Goal: Task Accomplishment & Management: Manage account settings

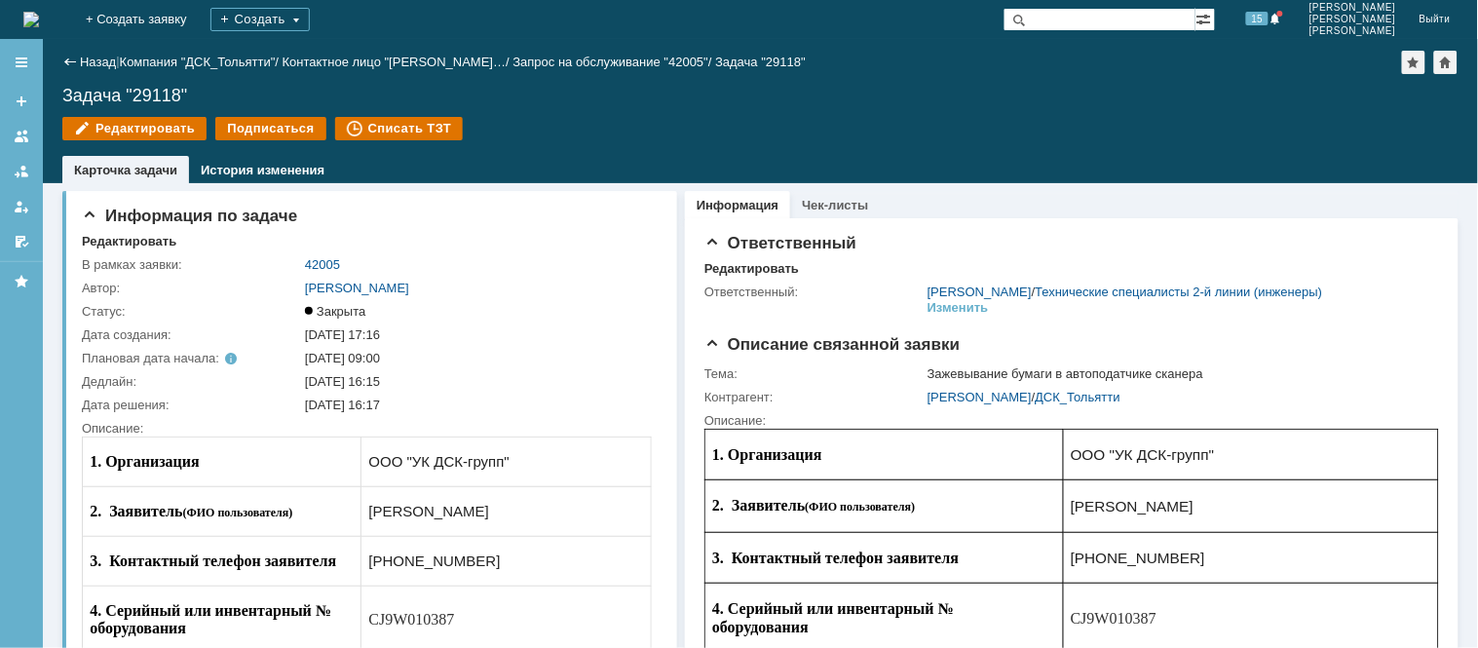
click at [39, 21] on img at bounding box center [31, 20] width 16 height 16
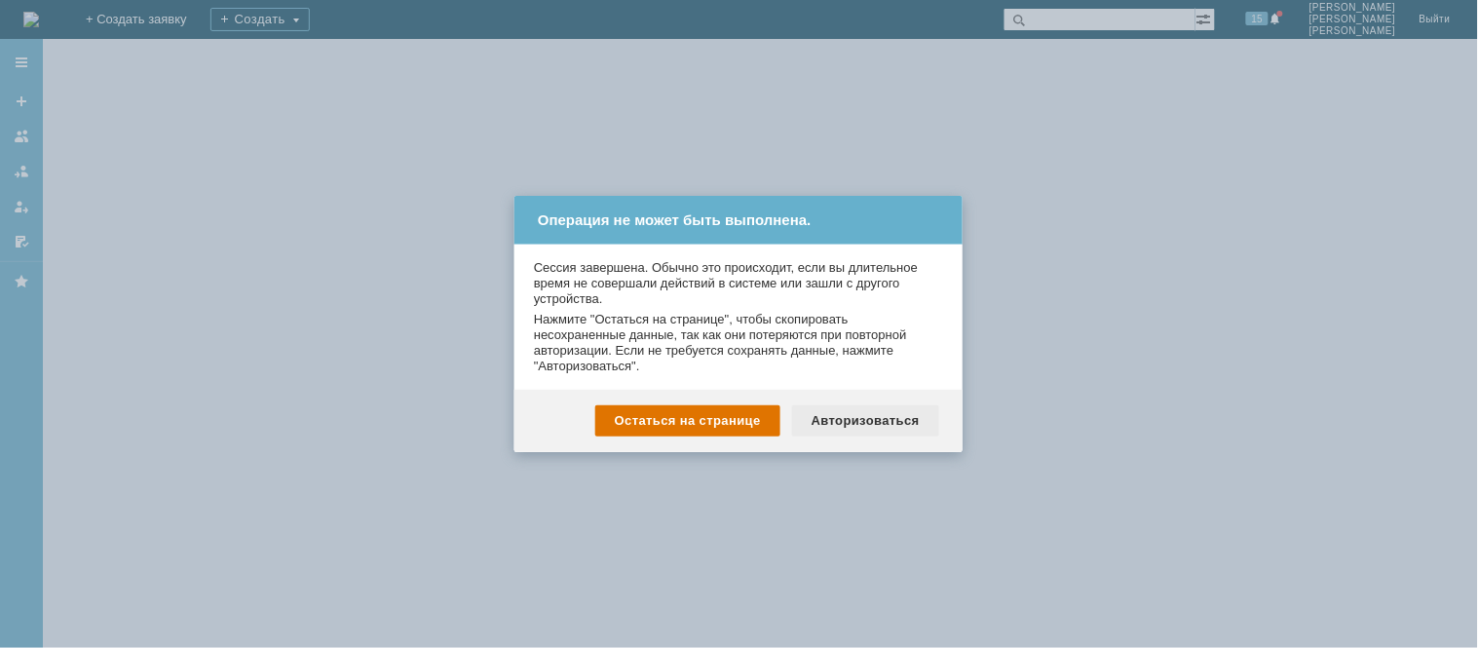
click at [889, 407] on div "Авторизоваться" at bounding box center [865, 420] width 147 height 31
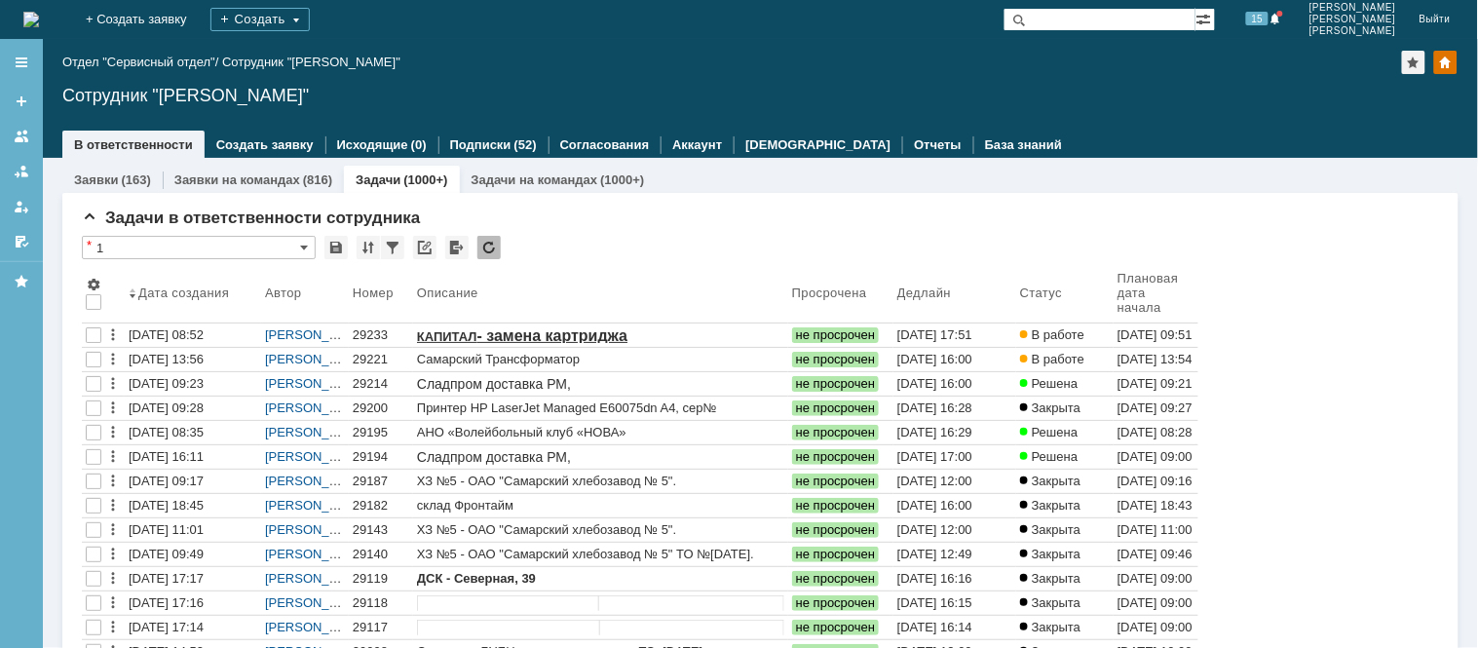
drag, startPoint x: 1459, startPoint y: 372, endPoint x: 1477, endPoint y: 344, distance: 33.2
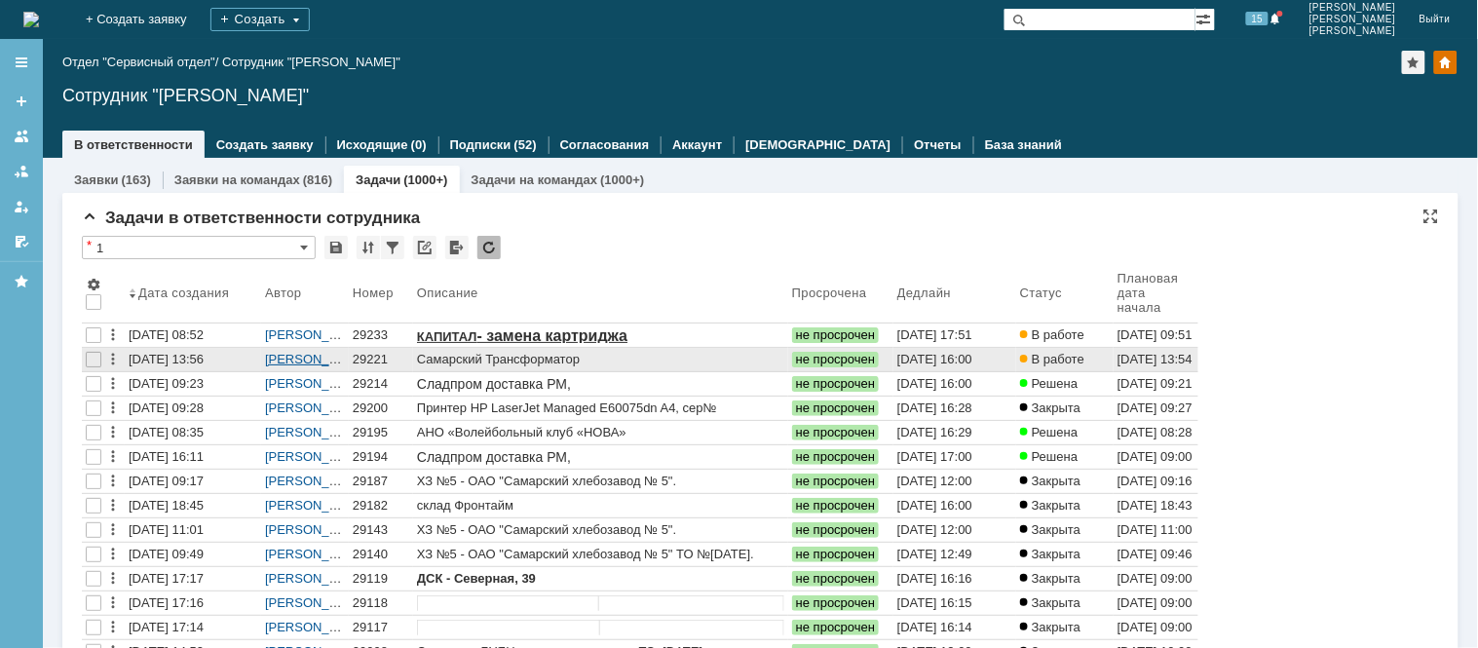
click at [298, 357] on link "[PERSON_NAME]" at bounding box center [317, 359] width 104 height 15
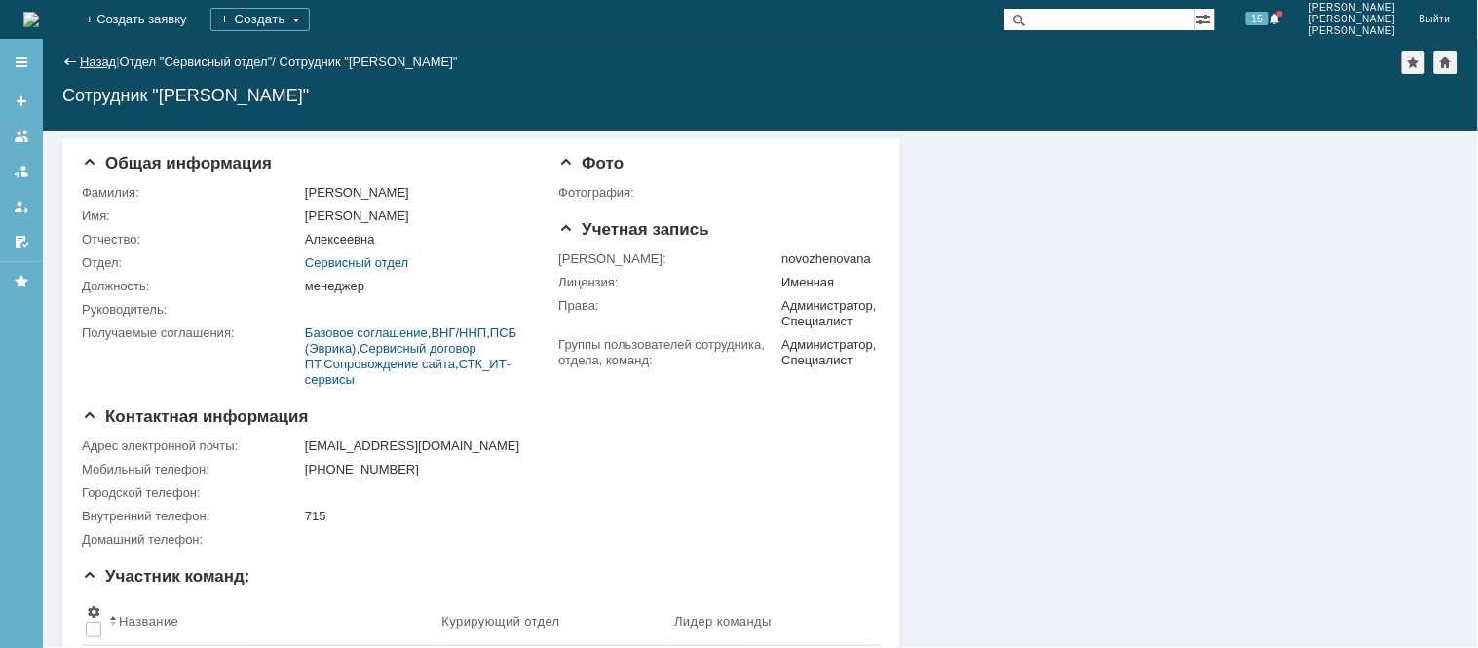
click at [83, 60] on link "Назад" at bounding box center [98, 62] width 36 height 15
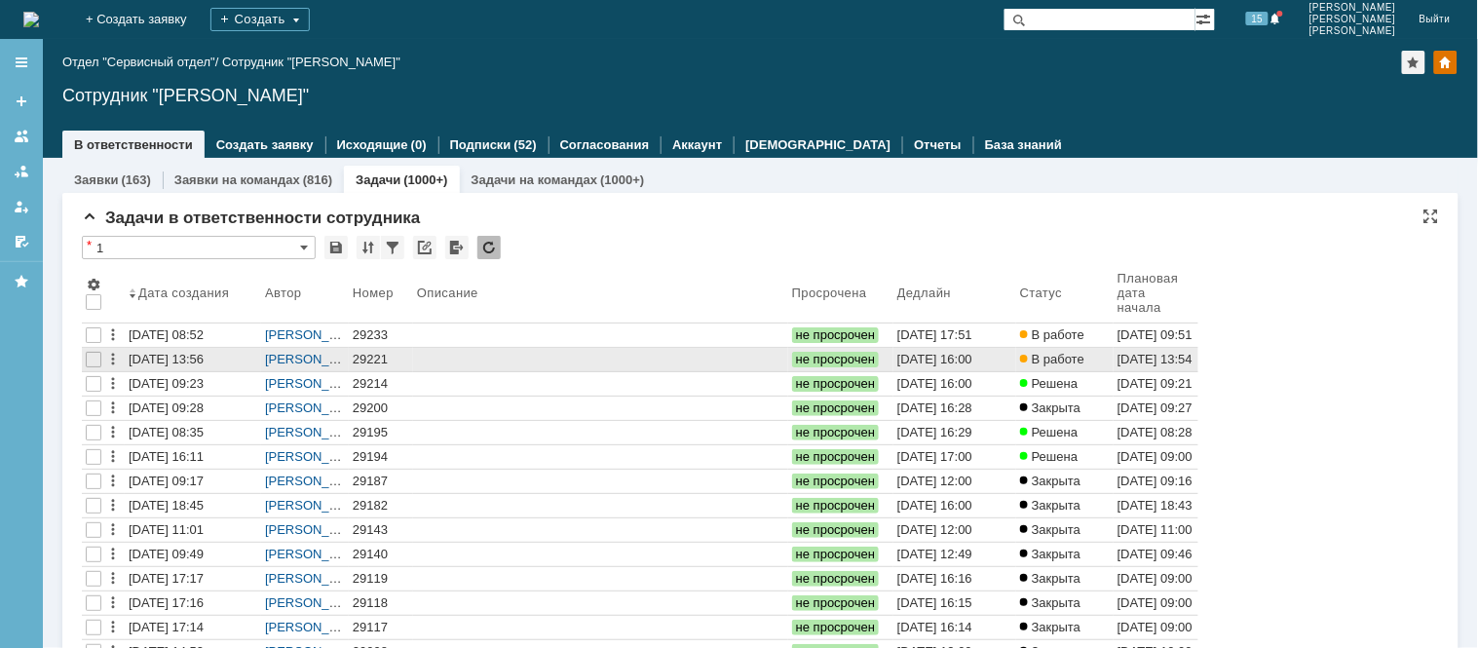
click at [375, 348] on link "29221" at bounding box center [381, 359] width 64 height 23
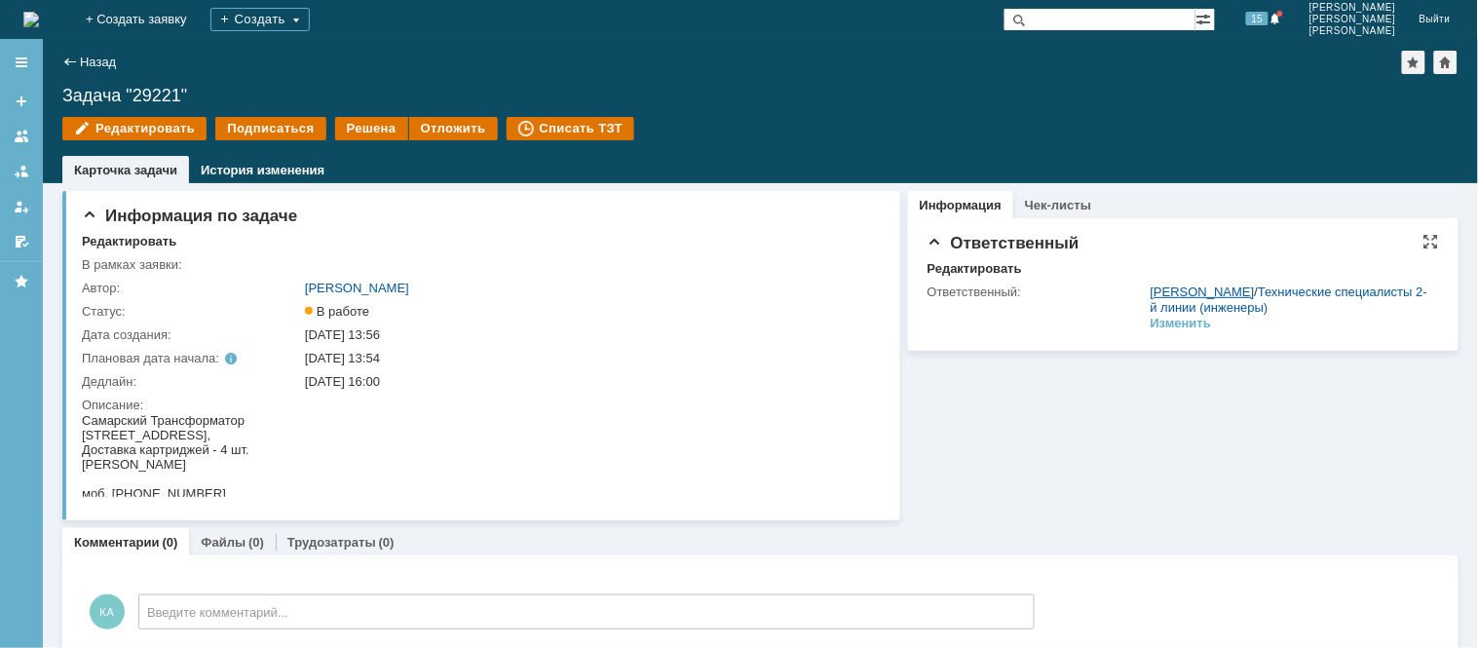
click at [1150, 293] on link "Кубышкин Александр Анатольевич" at bounding box center [1202, 291] width 104 height 15
click at [982, 266] on div "Редактировать" at bounding box center [974, 269] width 94 height 16
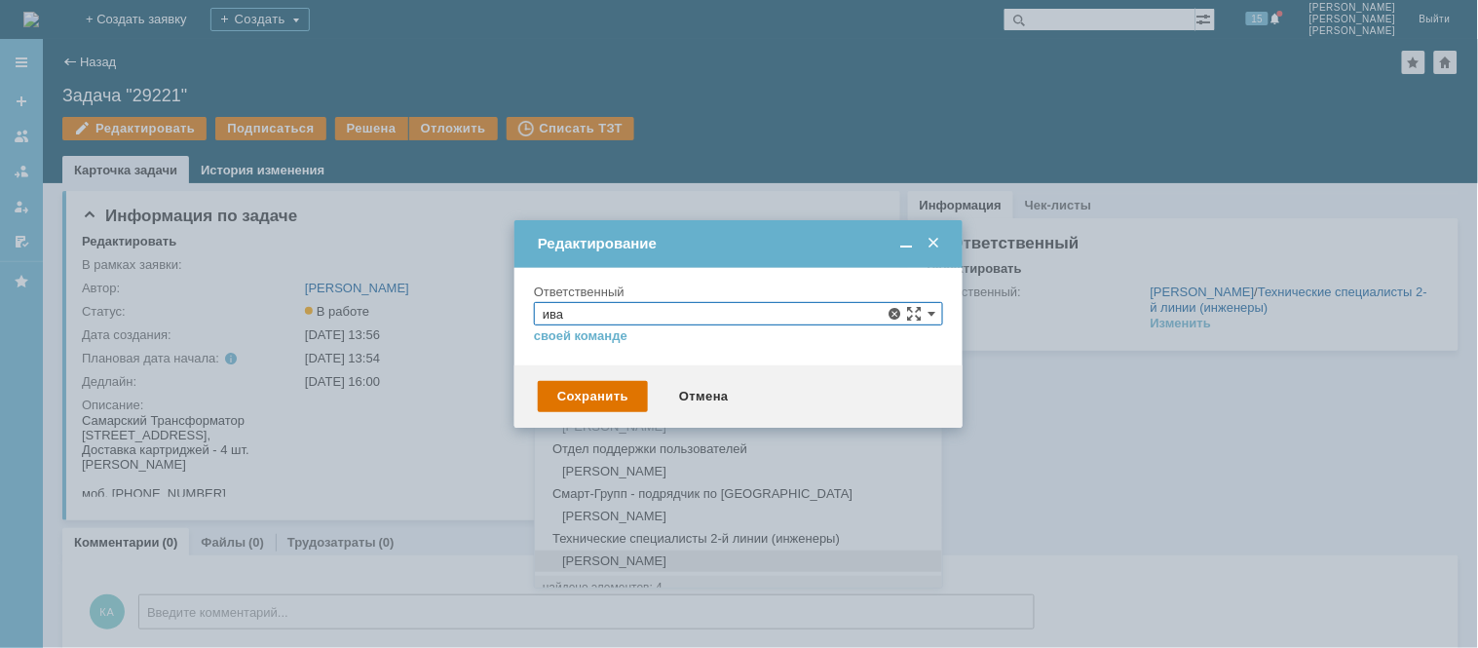
click at [713, 555] on span "[PERSON_NAME]" at bounding box center [739, 561] width 392 height 16
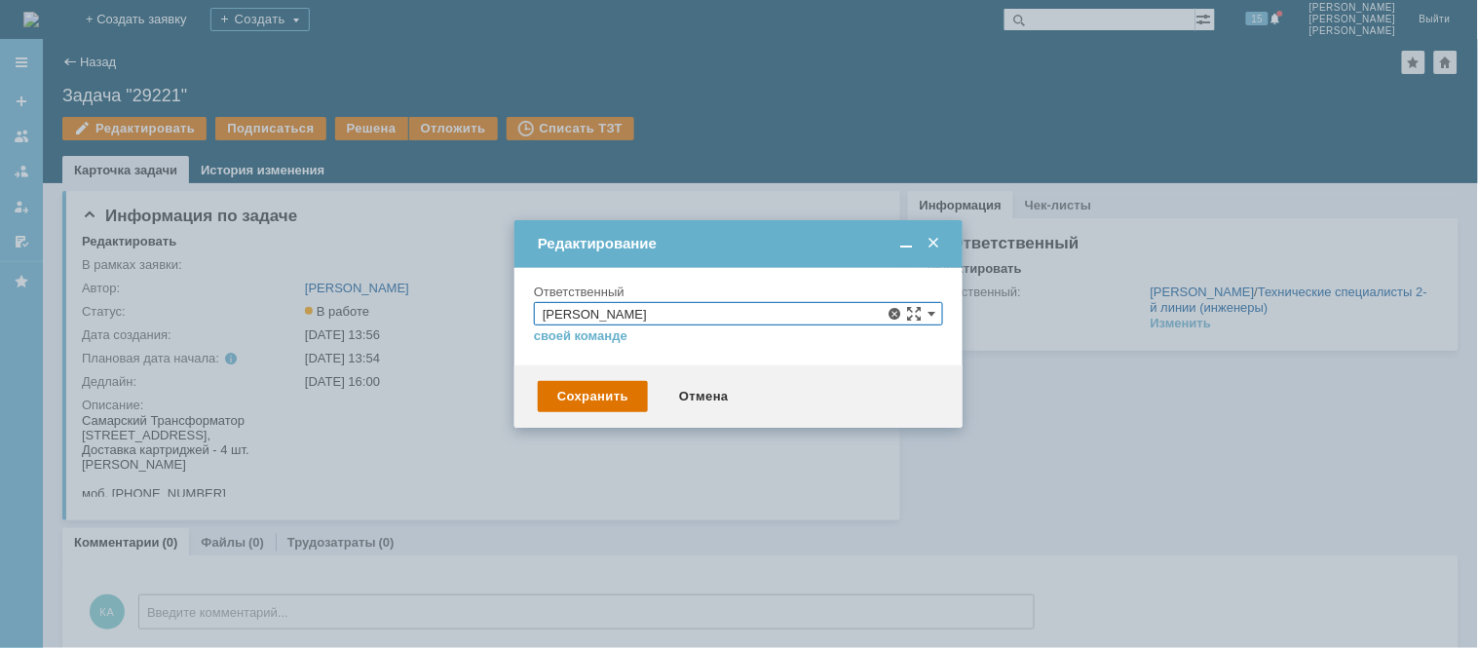
type input "[PERSON_NAME]"
click at [612, 399] on div "Сохранить" at bounding box center [593, 396] width 110 height 31
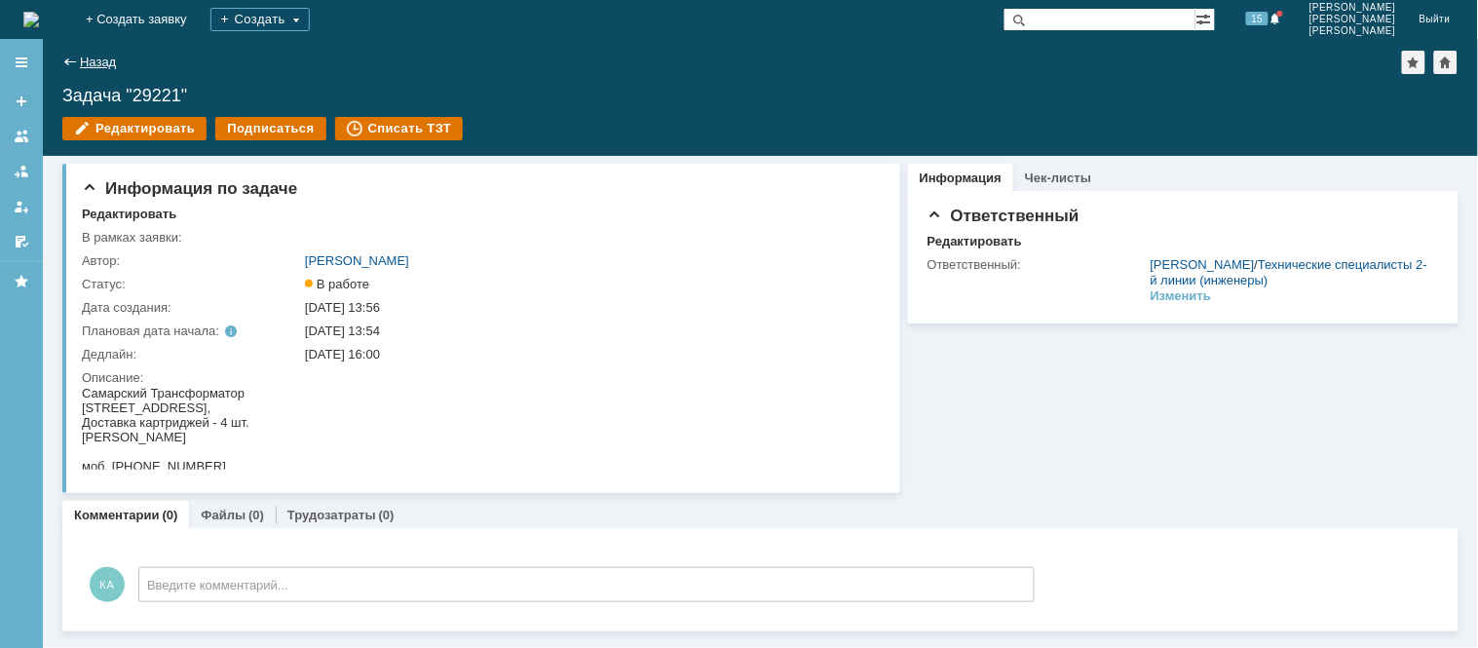
click at [82, 56] on link "Назад" at bounding box center [98, 62] width 36 height 15
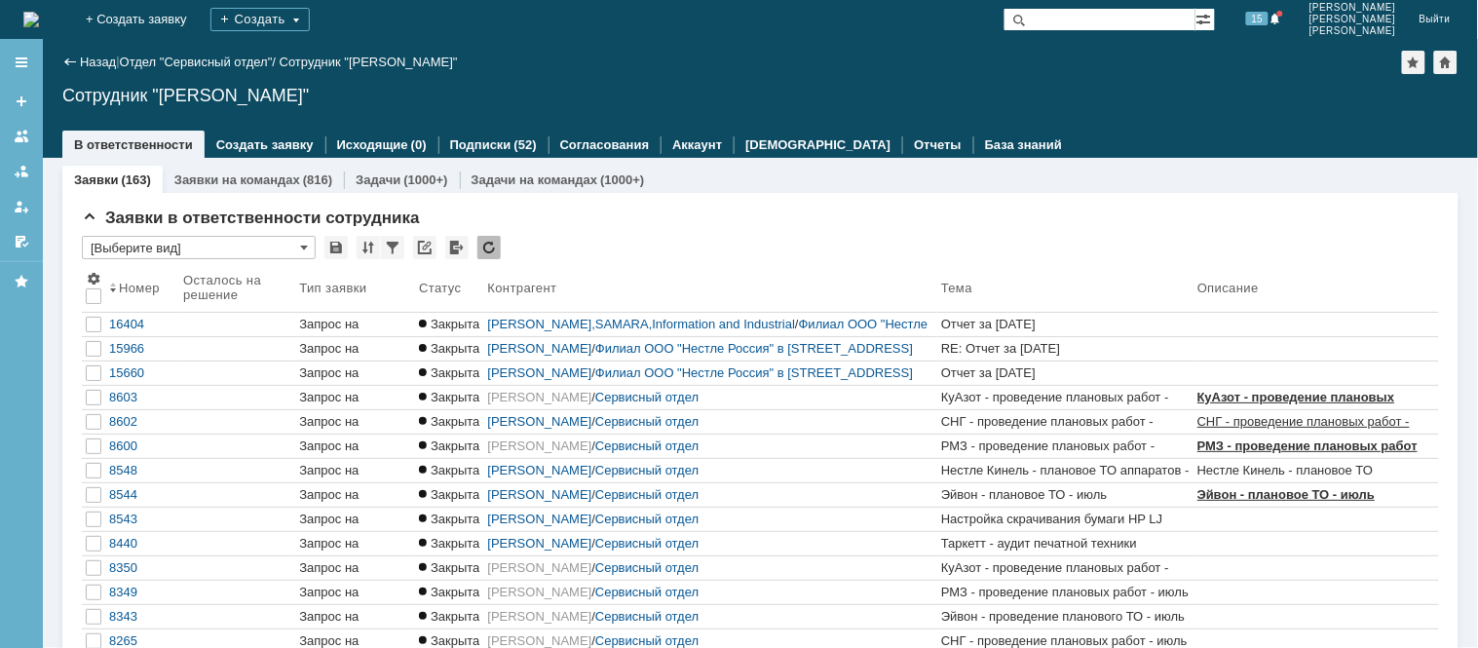
click at [39, 23] on img at bounding box center [31, 20] width 16 height 16
